Goal: Check status

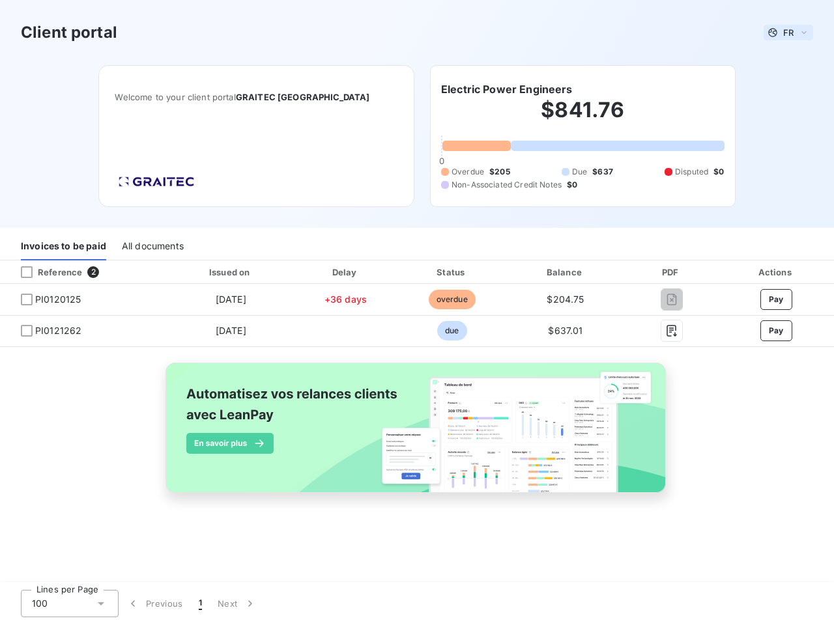
click at [788, 33] on span "FR" at bounding box center [788, 32] width 10 height 10
click at [506, 89] on h6 "Electric Power Engineers" at bounding box center [507, 89] width 132 height 16
click at [63, 247] on div "Invoices to be paid" at bounding box center [63, 246] width 85 height 27
click at [152, 247] on div "All documents" at bounding box center [153, 246] width 62 height 27
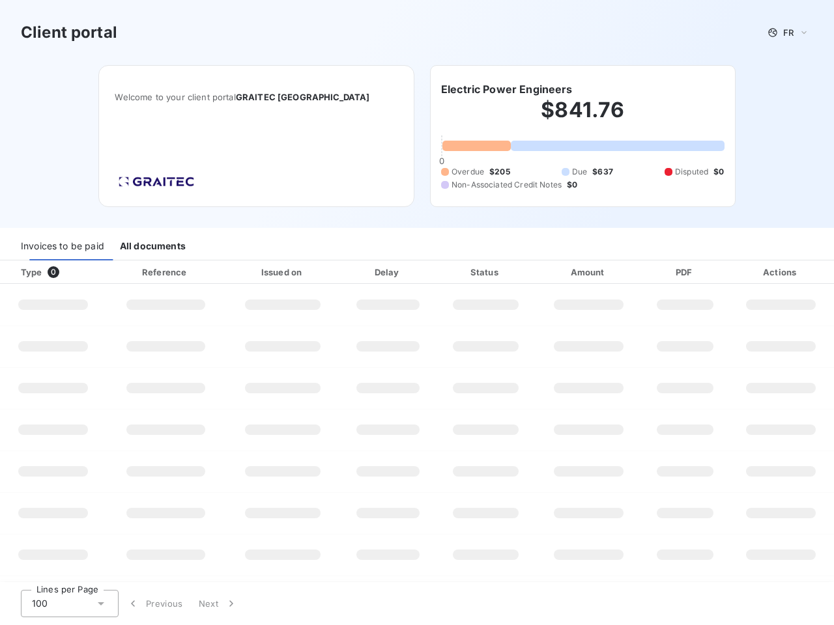
click at [83, 272] on div at bounding box center [78, 272] width 13 height 13
click at [27, 272] on div "Type 0" at bounding box center [58, 272] width 90 height 13
click at [230, 272] on div "Issued on" at bounding box center [282, 272] width 109 height 13
click at [345, 272] on div "Delay" at bounding box center [388, 272] width 91 height 13
click at [451, 272] on div "Status" at bounding box center [485, 272] width 94 height 13
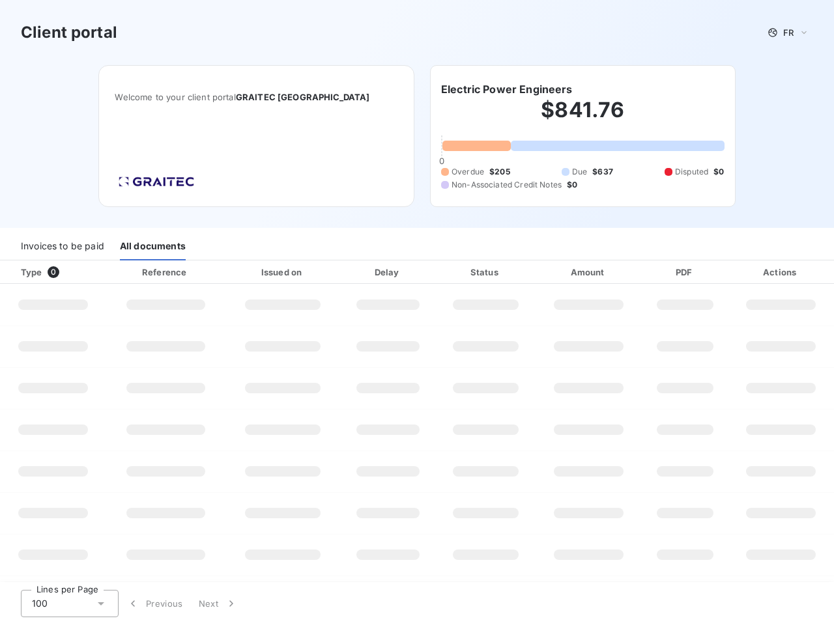
click at [565, 272] on div "Amount" at bounding box center [589, 272] width 102 height 13
